Goal: Transaction & Acquisition: Purchase product/service

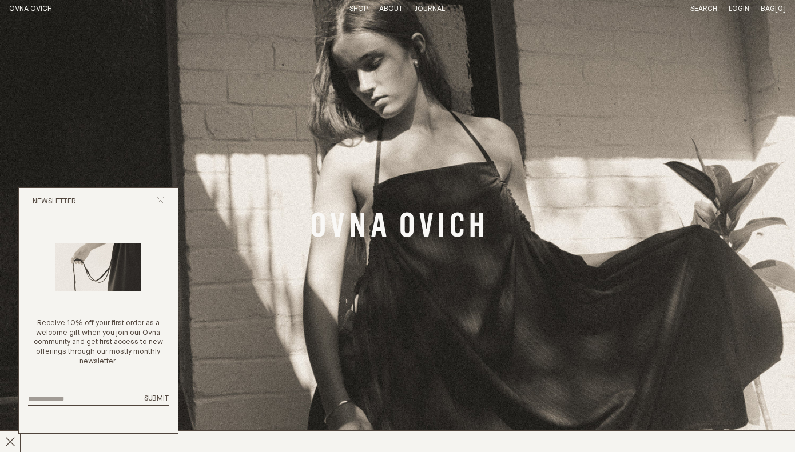
click at [162, 198] on icon "Close popup" at bounding box center [160, 200] width 7 height 7
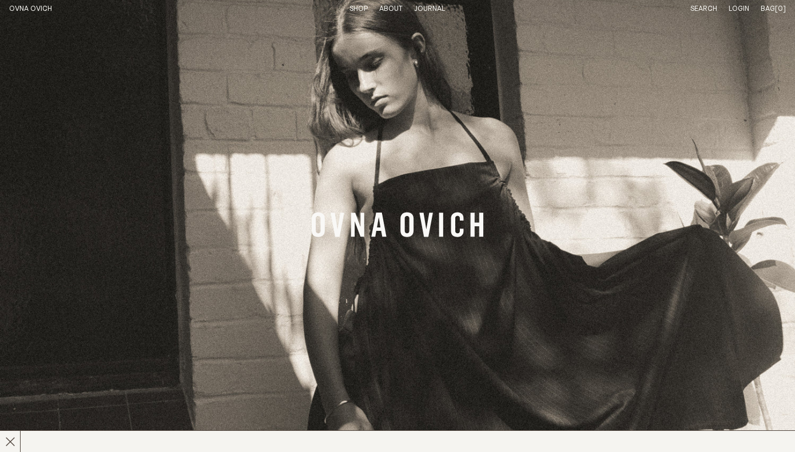
click at [711, 9] on link "Search" at bounding box center [703, 8] width 27 height 7
click at [363, 12] on link "Shop" at bounding box center [358, 8] width 18 height 7
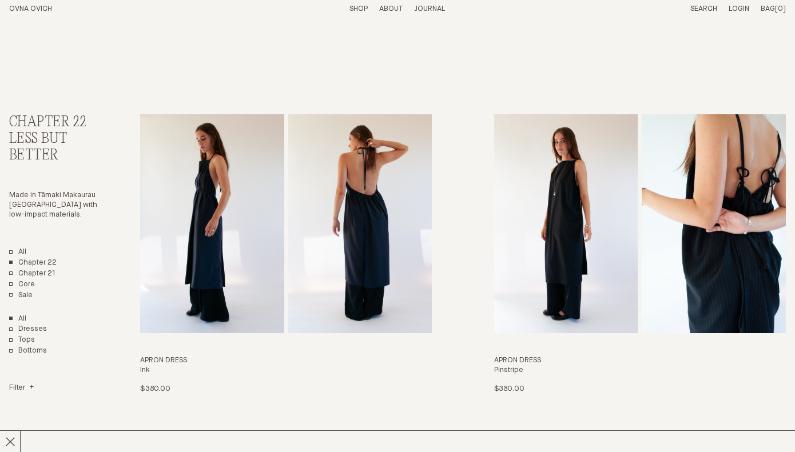
click at [704, 7] on link "Search" at bounding box center [703, 8] width 27 height 7
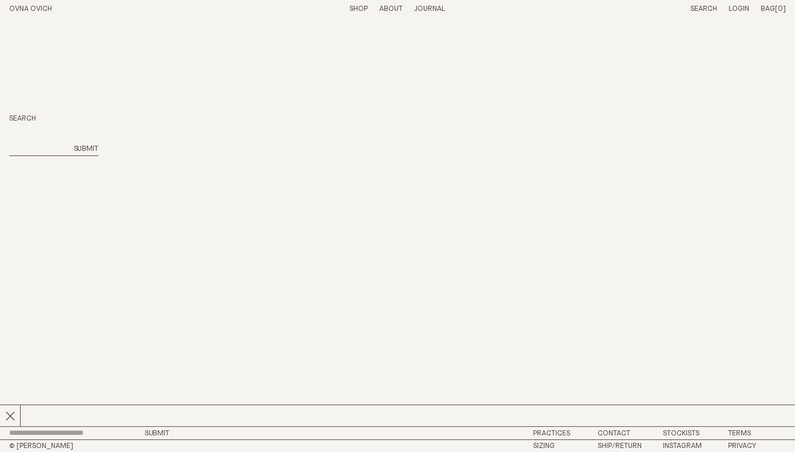
click at [38, 139] on div "Search Submit" at bounding box center [53, 135] width 89 height 42
click at [38, 144] on div "Search Submit" at bounding box center [53, 135] width 89 height 42
click at [42, 151] on input "search" at bounding box center [38, 150] width 58 height 10
type input "*****"
click at [74, 145] on button "Submit" at bounding box center [86, 150] width 25 height 10
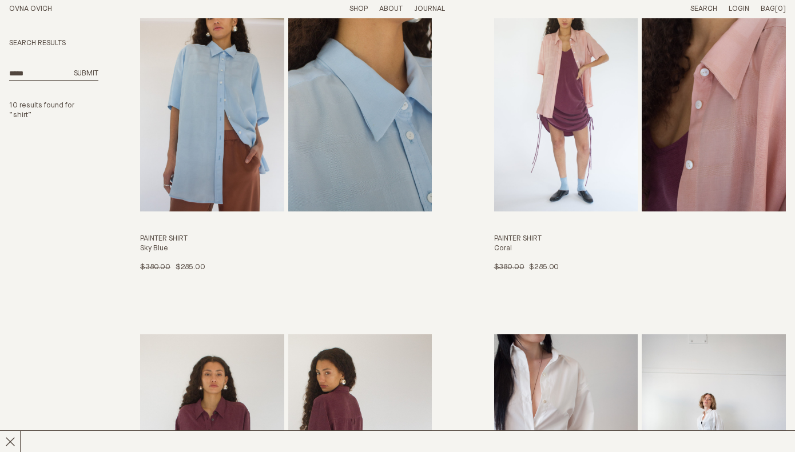
scroll to position [801, 0]
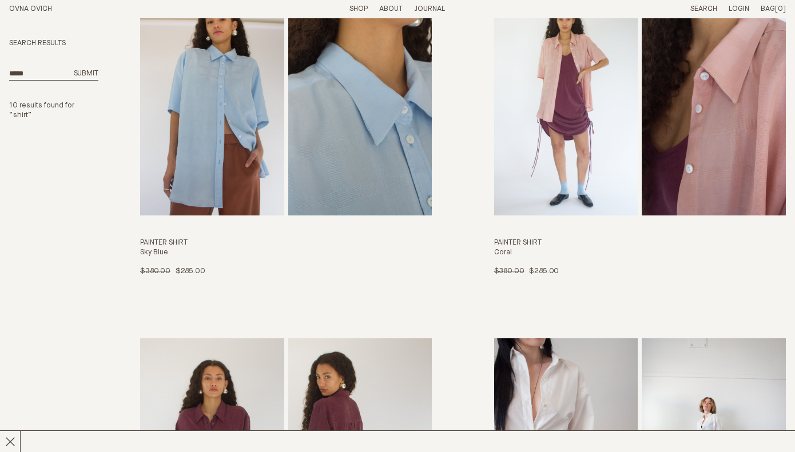
click at [257, 95] on img "Painter Shirt" at bounding box center [212, 106] width 144 height 219
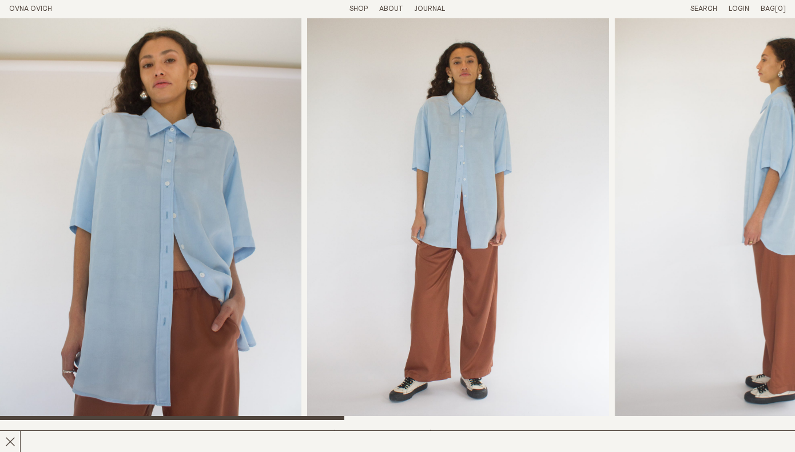
click at [739, 197] on img "3 / 6" at bounding box center [765, 219] width 301 height 402
click at [419, 420] on div "Painter Shirt Sky Blue $380.00 $285.00 Details The Painter Shirt is a versatile…" at bounding box center [397, 433] width 776 height 831
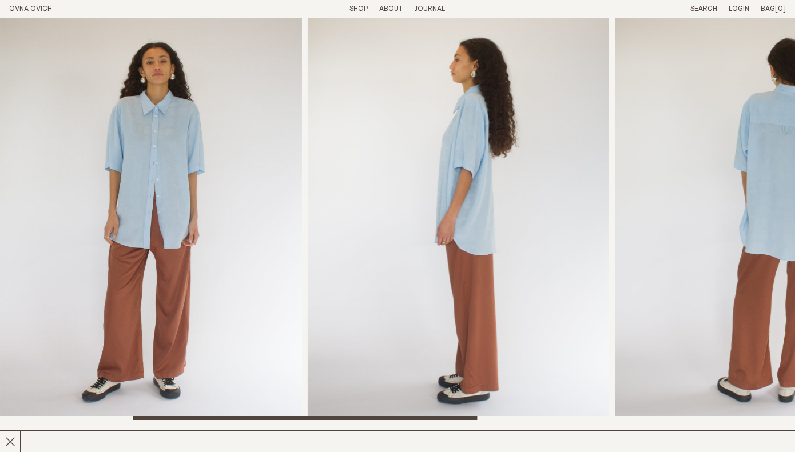
click at [535, 419] on div at bounding box center [397, 418] width 795 height 5
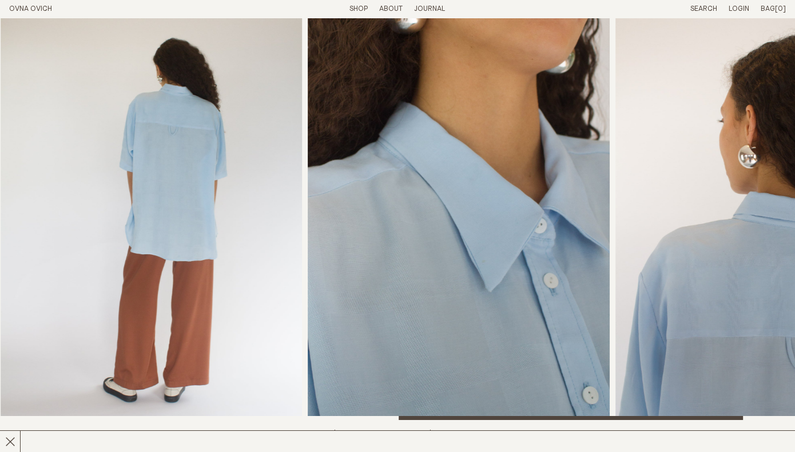
click at [359, 13] on li "Shop" at bounding box center [358, 10] width 18 height 10
click at [361, 7] on link "Shop" at bounding box center [358, 8] width 18 height 7
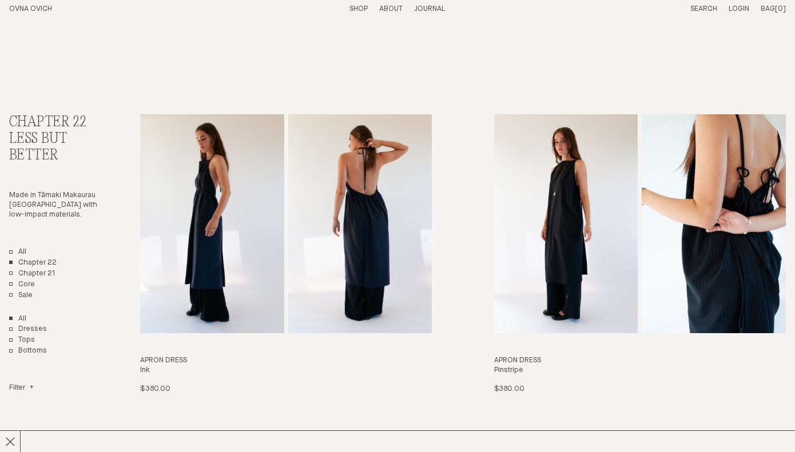
click at [697, 9] on link "Search" at bounding box center [703, 8] width 27 height 7
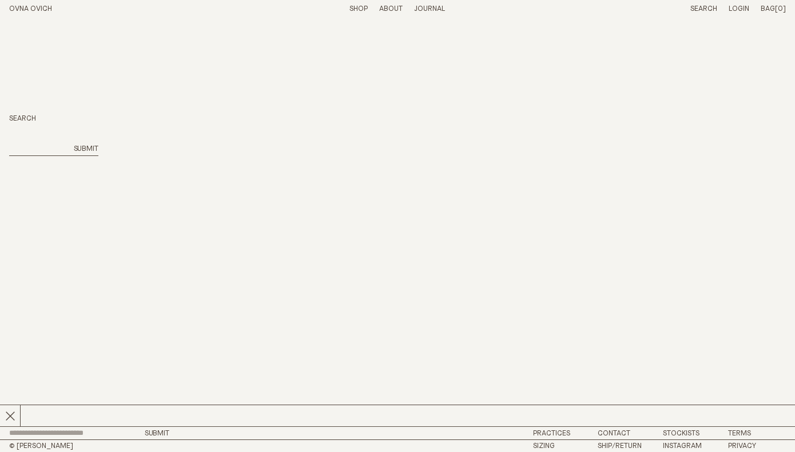
click at [59, 150] on input "search" at bounding box center [38, 150] width 58 height 10
type input "*****"
click at [74, 145] on button "Submit" at bounding box center [86, 150] width 25 height 10
click at [27, 149] on input "*****" at bounding box center [38, 150] width 58 height 10
click at [24, 152] on input "*****" at bounding box center [38, 150] width 58 height 10
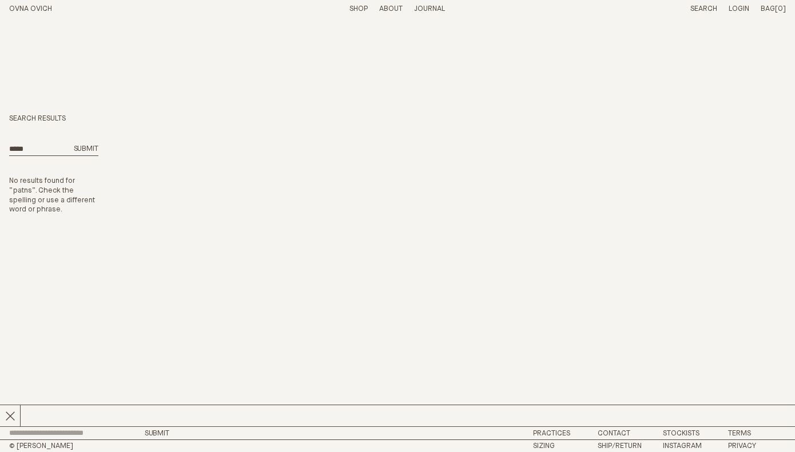
click at [24, 152] on input "*****" at bounding box center [38, 150] width 58 height 10
type input "******"
click at [74, 145] on button "Submit" at bounding box center [86, 150] width 25 height 10
click at [26, 150] on input "******" at bounding box center [38, 150] width 58 height 10
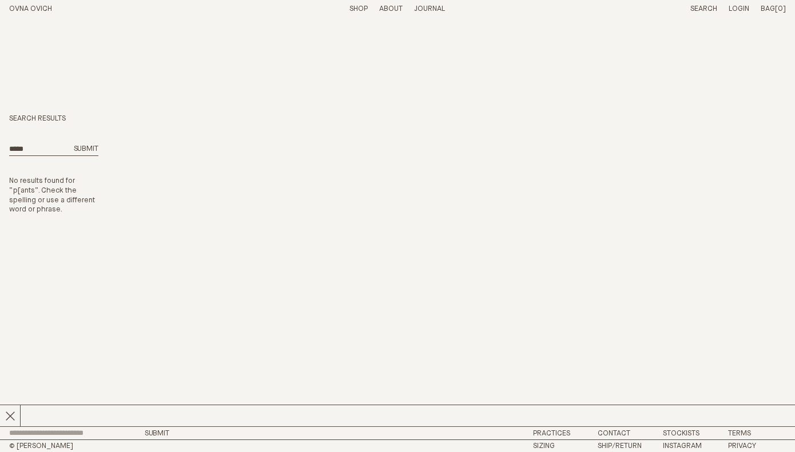
type input "*****"
click at [74, 145] on button "Submit" at bounding box center [86, 150] width 25 height 10
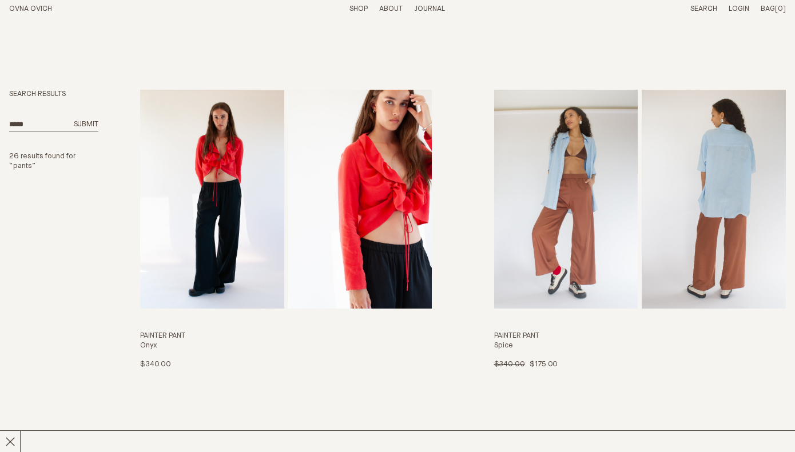
scroll to position [27, 0]
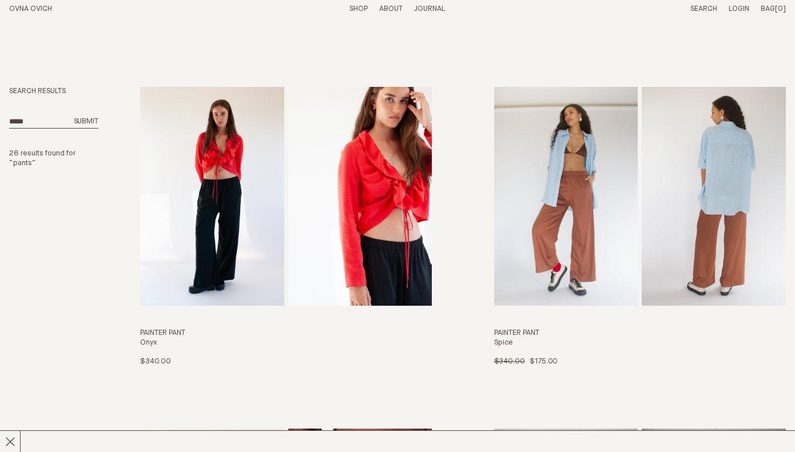
click at [573, 205] on img "Painter Pant" at bounding box center [566, 196] width 144 height 219
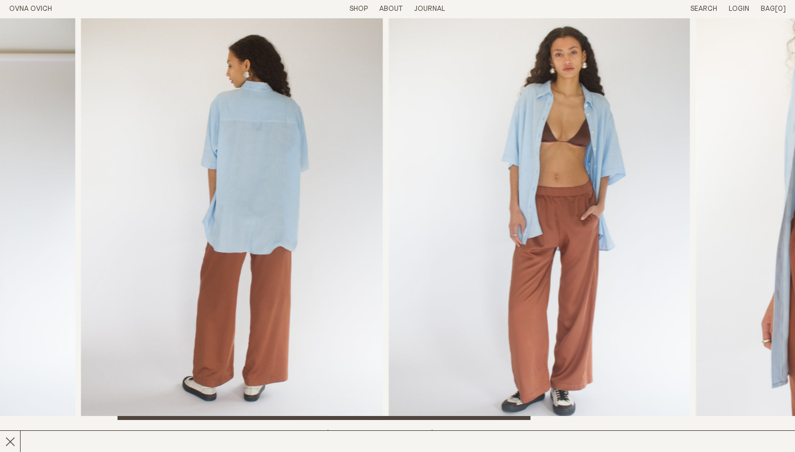
click at [712, 415] on div at bounding box center [397, 219] width 795 height 402
drag, startPoint x: 526, startPoint y: 421, endPoint x: 697, endPoint y: 412, distance: 171.2
click at [696, 412] on div "Painter Pant Spice $340.00 $175.00 Details The Painter Pant are the go-to pull …" at bounding box center [397, 437] width 776 height 839
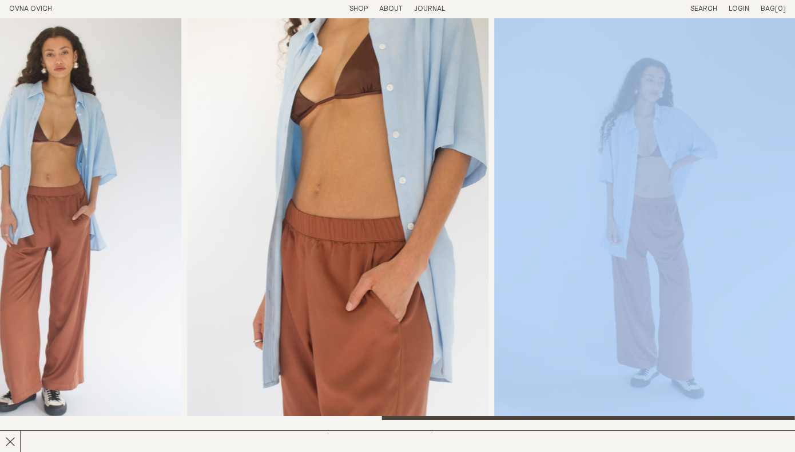
click at [694, 416] on div at bounding box center [397, 219] width 795 height 402
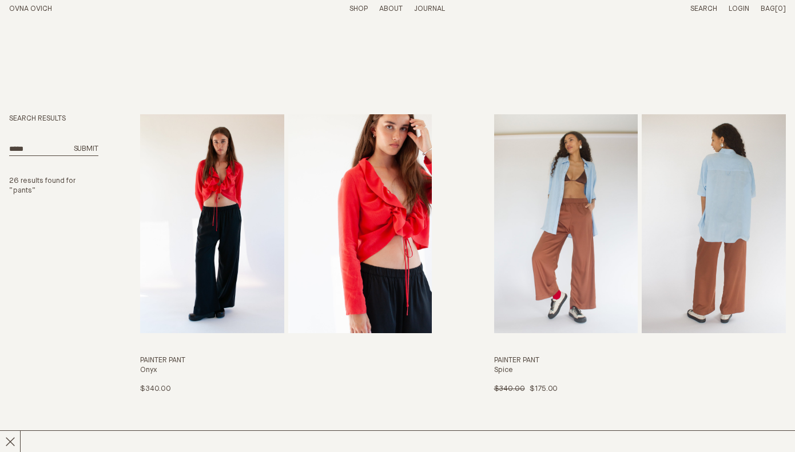
scroll to position [27, 0]
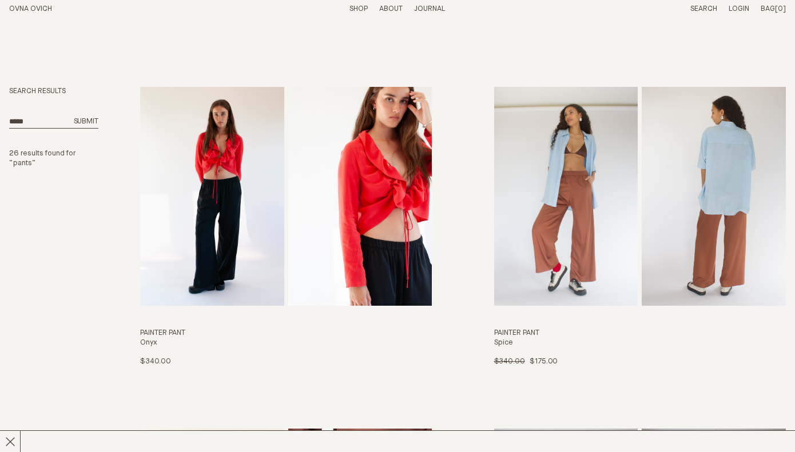
click at [571, 227] on img "Painter Pant" at bounding box center [566, 196] width 144 height 219
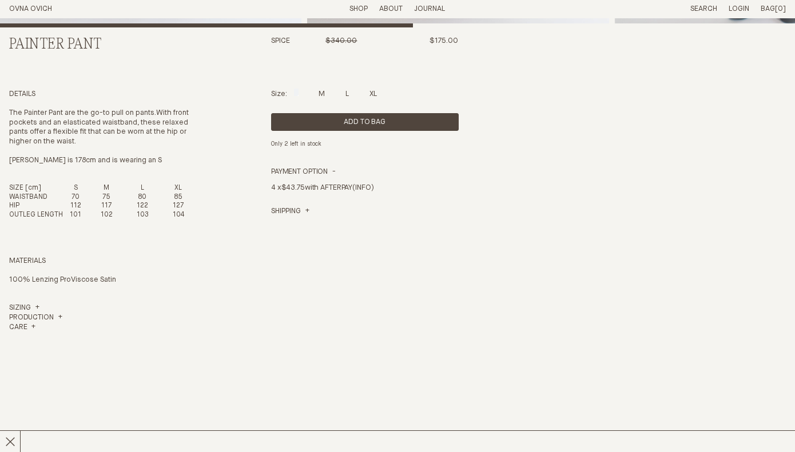
scroll to position [391, 0]
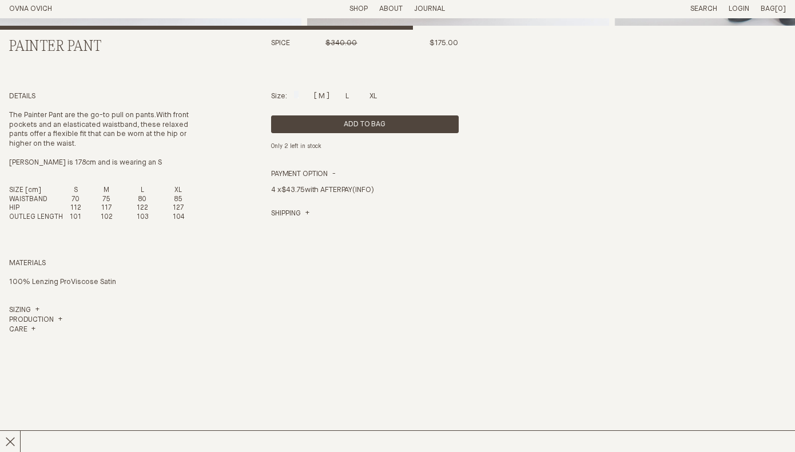
click at [324, 94] on div at bounding box center [321, 94] width 6 height 7
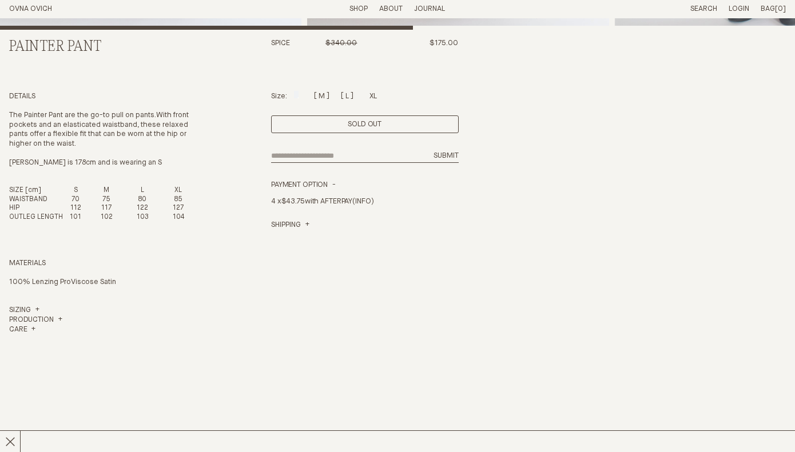
click at [349, 97] on div at bounding box center [346, 94] width 3 height 7
click at [370, 98] on div "Size: S M L XL" at bounding box center [365, 97] width 188 height 10
click at [294, 95] on div "Size: S M L XL" at bounding box center [365, 97] width 188 height 10
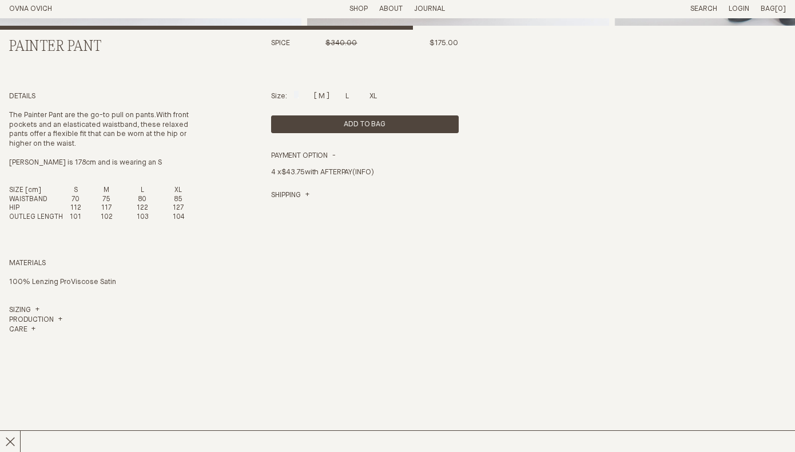
click at [324, 97] on div at bounding box center [321, 94] width 6 height 7
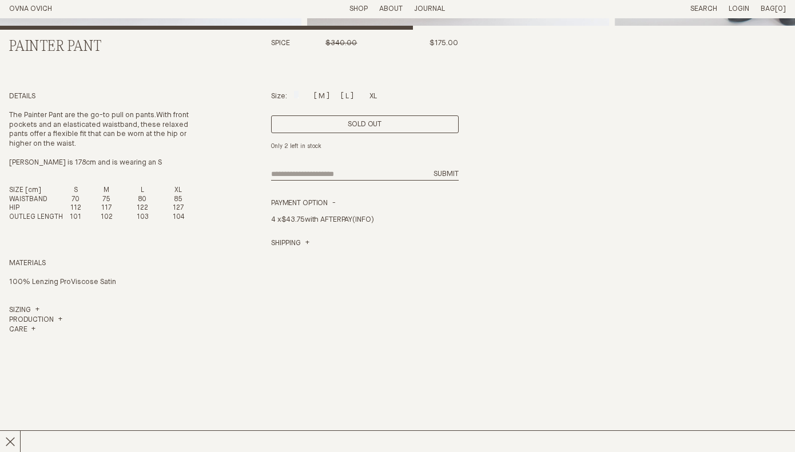
click at [349, 97] on div at bounding box center [346, 94] width 3 height 7
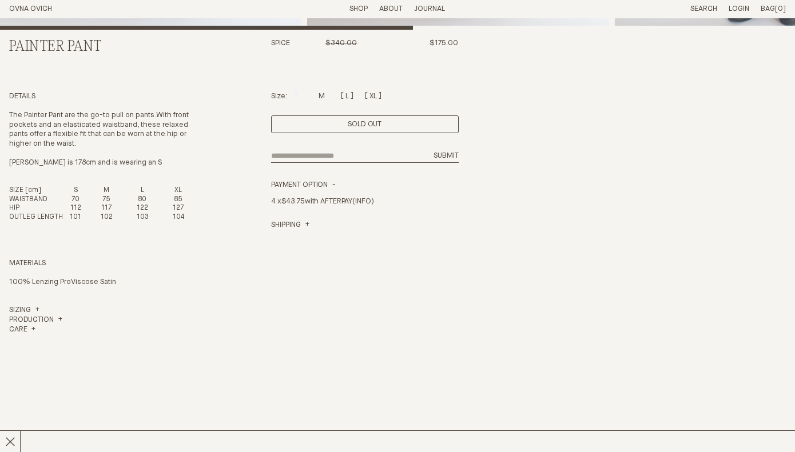
click at [376, 97] on div at bounding box center [373, 94] width 8 height 7
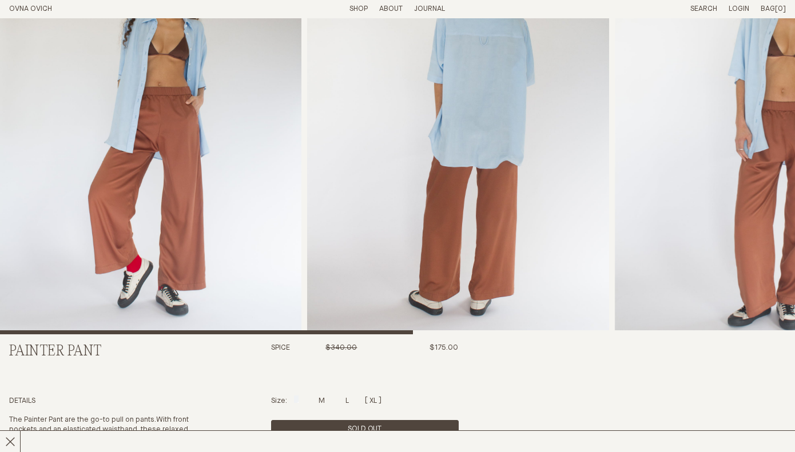
scroll to position [0, 0]
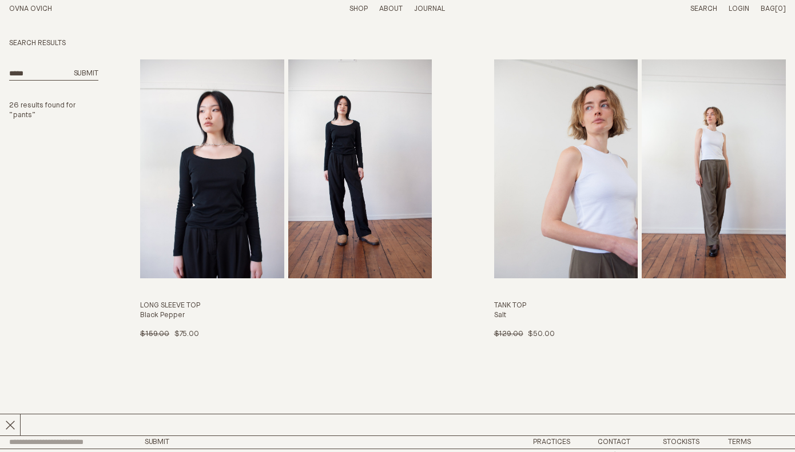
scroll to position [1431, 0]
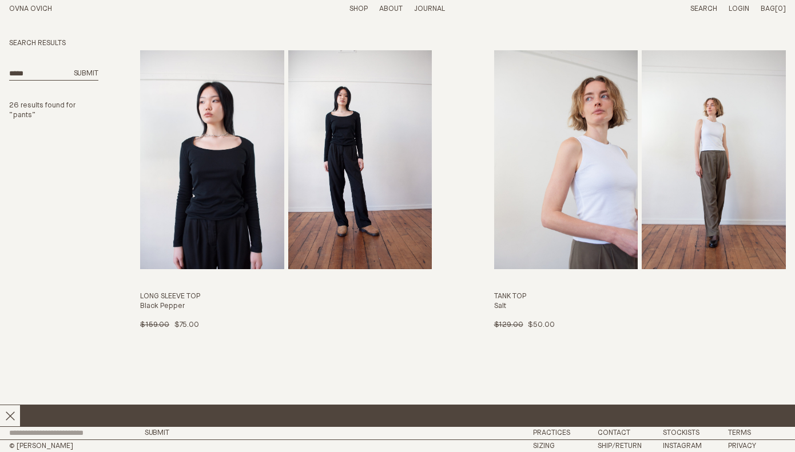
click at [435, 416] on span "Chapter 22 - Less But Better Is Now Here x" at bounding box center [626, 416] width 1252 height 17
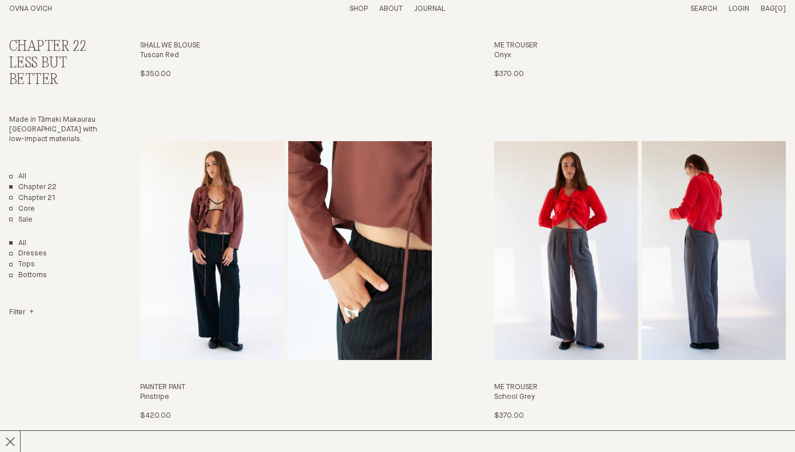
scroll to position [2049, 0]
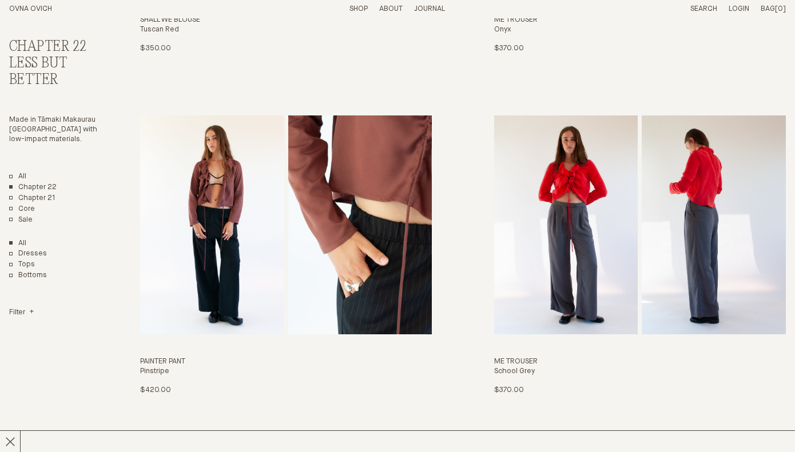
click at [43, 10] on link "OVNA OVICH" at bounding box center [30, 8] width 43 height 7
